Goal: Information Seeking & Learning: Find specific fact

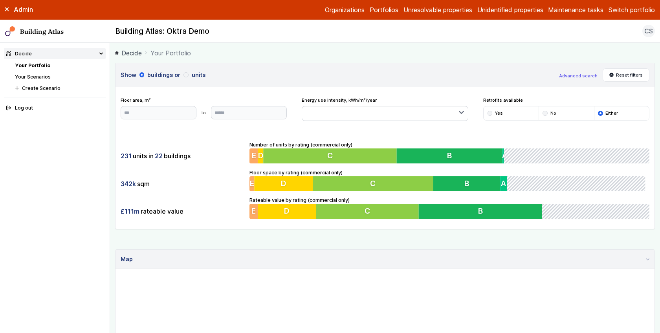
click at [628, 0] on div "Admin Organizations Portfolios Unresolvable properties Unidentified properties …" at bounding box center [330, 10] width 660 height 20
click at [627, 7] on button "Switch portfolio" at bounding box center [631, 9] width 46 height 9
click at [0, 0] on button "[PERSON_NAME]-Waypoint" at bounding box center [0, 0] width 0 height 0
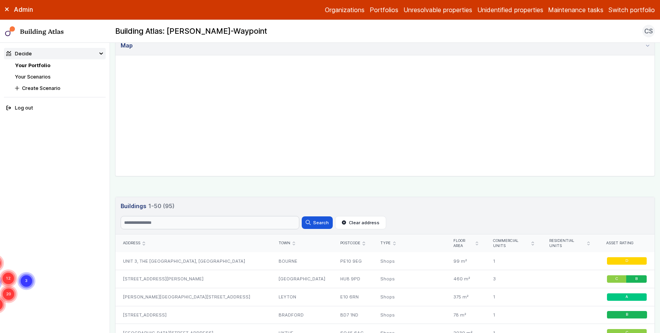
scroll to position [359, 0]
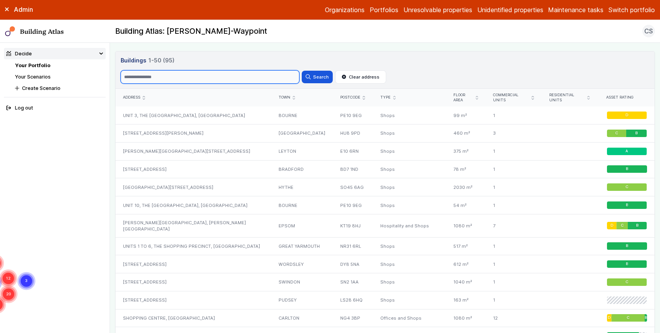
click at [177, 73] on input "Search" at bounding box center [210, 76] width 179 height 13
type input "*****"
click at [302, 71] on button "Search" at bounding box center [317, 77] width 31 height 13
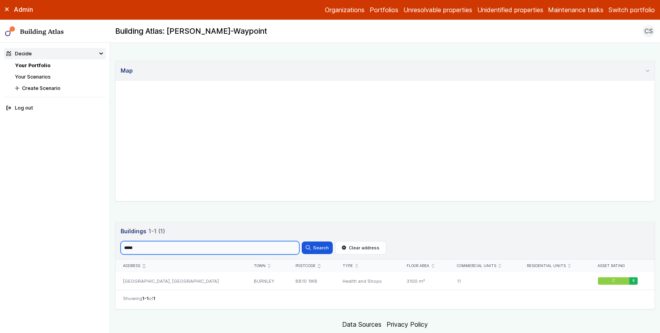
scroll to position [207, 0]
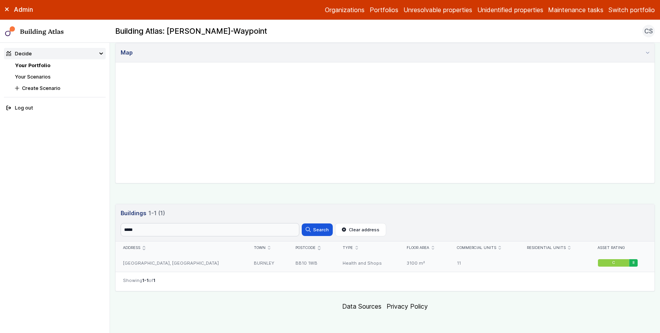
click at [209, 263] on div "[GEOGRAPHIC_DATA], [GEOGRAPHIC_DATA]" at bounding box center [180, 263] width 131 height 18
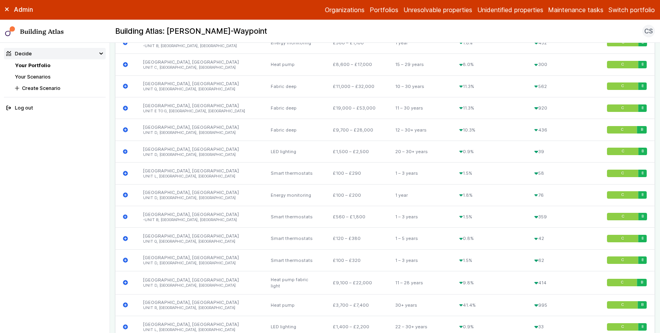
scroll to position [1414, 0]
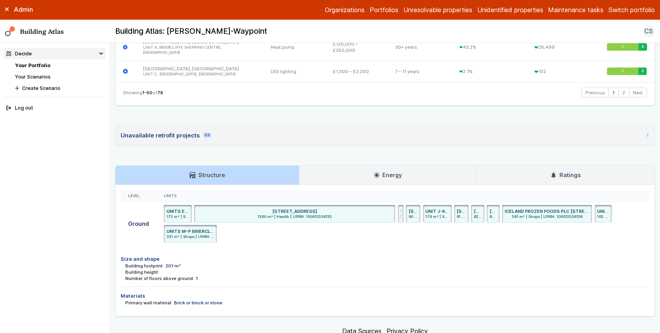
click at [173, 126] on summary "Unavailable retrofit projects 33" at bounding box center [384, 135] width 539 height 19
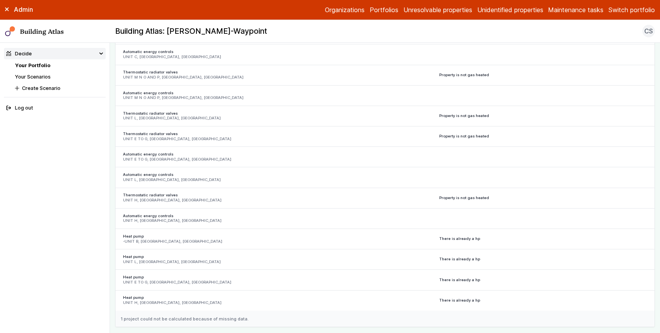
scroll to position [2093, 0]
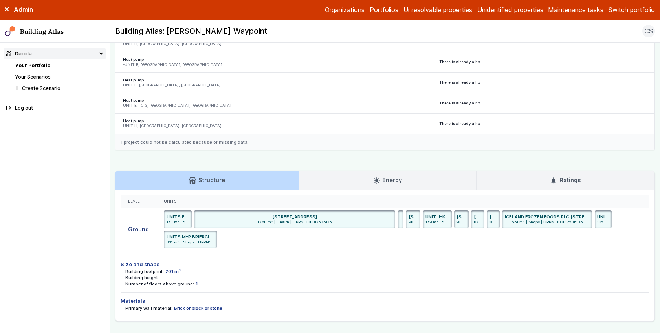
click at [237, 256] on li "Size and shape Building footprint: 201 m² Building height: Number of floors abo…" at bounding box center [385, 274] width 529 height 37
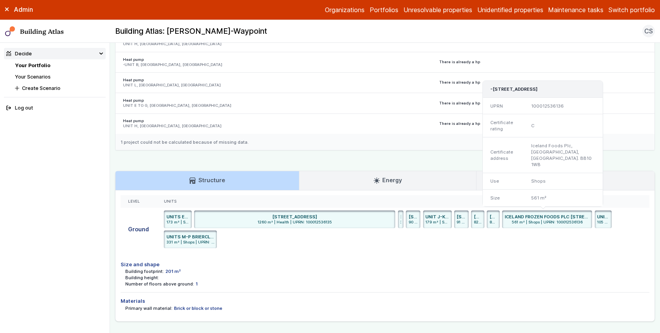
click at [547, 220] on span "561 m² | Shops | UPRN: 100012536136" at bounding box center [547, 222] width 85 height 5
click at [560, 220] on span "561 m² | Shops | UPRN: 100012536136" at bounding box center [547, 222] width 85 height 5
click at [554, 214] on h6 "ICELAND FROZEN FOODS PLC [STREET_ADDRESS]" at bounding box center [547, 217] width 85 height 6
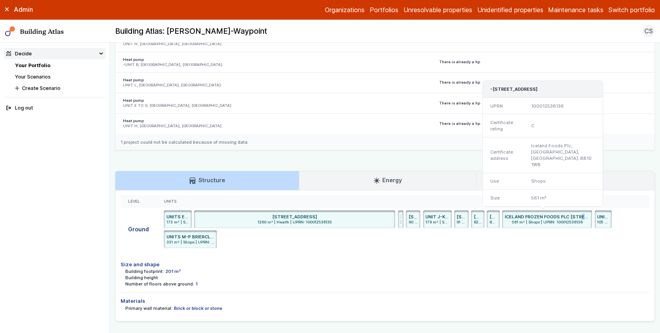
click at [554, 214] on h6 "ICELAND FROZEN FOODS PLC [STREET_ADDRESS]" at bounding box center [547, 217] width 85 height 6
click at [560, 220] on span "561 m² | Shops | UPRN: 100012536136" at bounding box center [547, 222] width 85 height 5
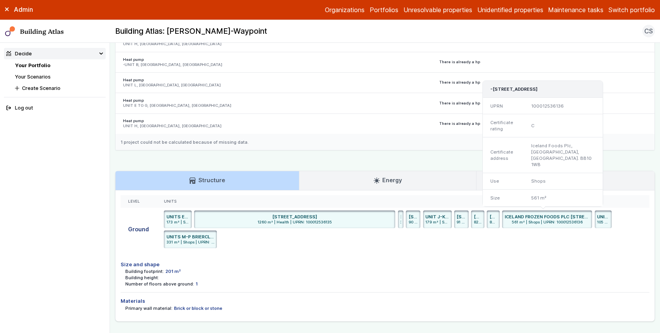
click at [560, 220] on span "561 m² | Shops | UPRN: 100012536136" at bounding box center [547, 222] width 85 height 5
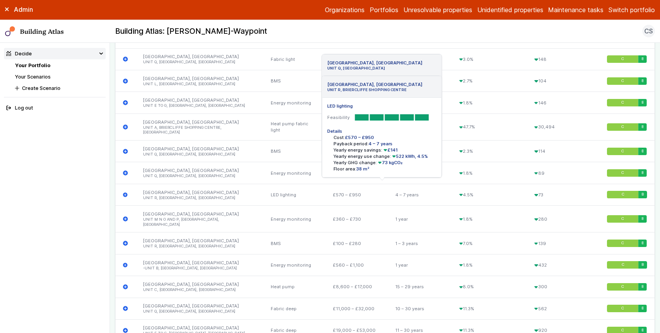
scroll to position [450, 0]
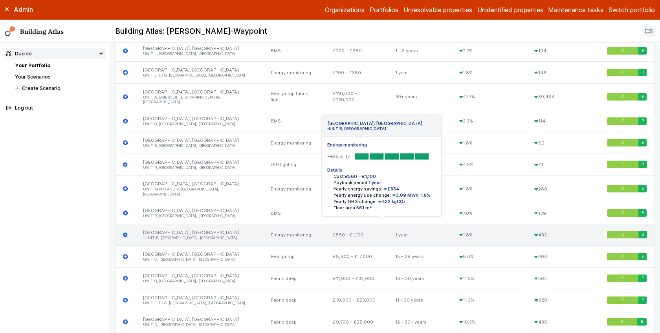
click at [568, 230] on div "432" at bounding box center [563, 235] width 72 height 22
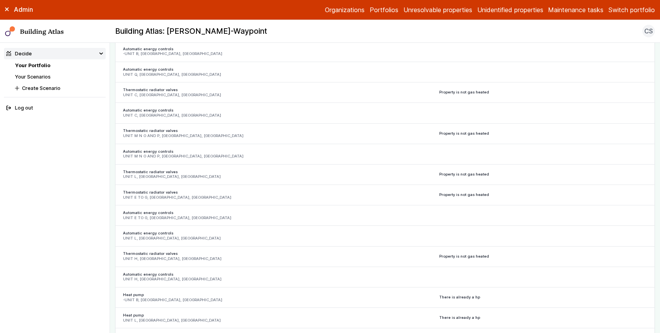
scroll to position [2093, 0]
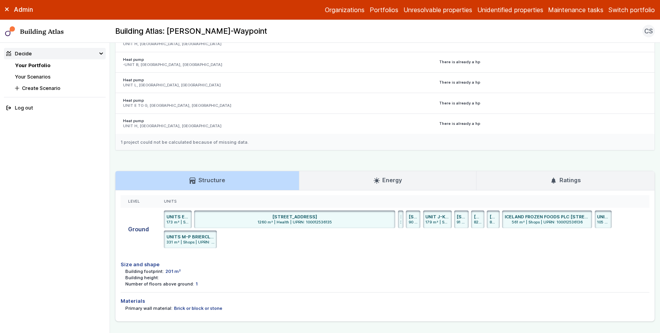
click at [512, 171] on link "Ratings" at bounding box center [565, 180] width 178 height 19
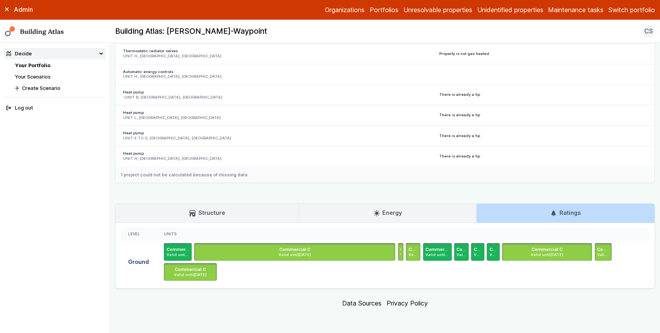
scroll to position [2028, 0]
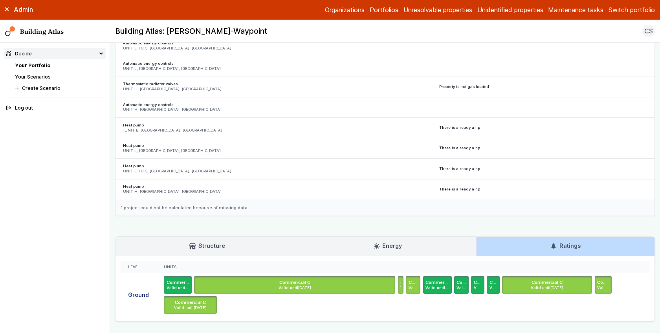
click at [371, 237] on link "Energy" at bounding box center [387, 246] width 176 height 19
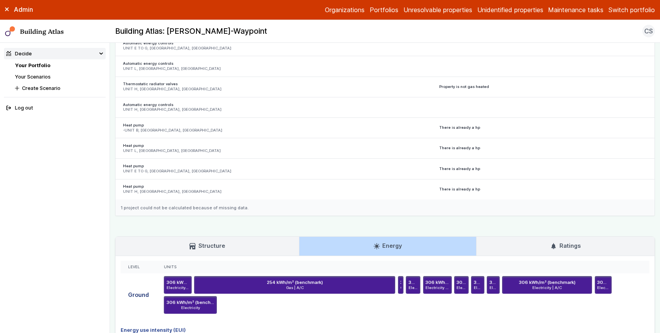
click at [476, 237] on link "Ratings" at bounding box center [565, 246] width 178 height 19
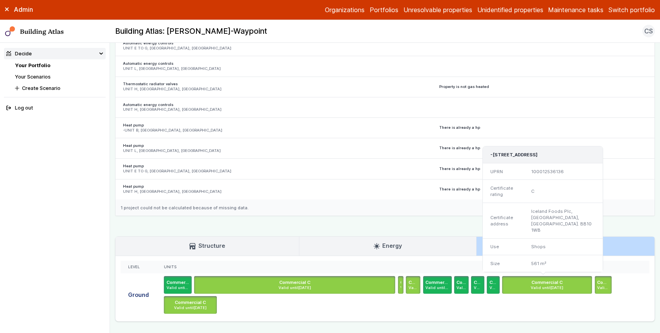
click at [550, 285] on time "[DATE]" at bounding box center [556, 287] width 13 height 4
click at [539, 163] on div "100012536136" at bounding box center [562, 171] width 79 height 16
copy div "100012536136"
